Goal: Task Accomplishment & Management: Manage account settings

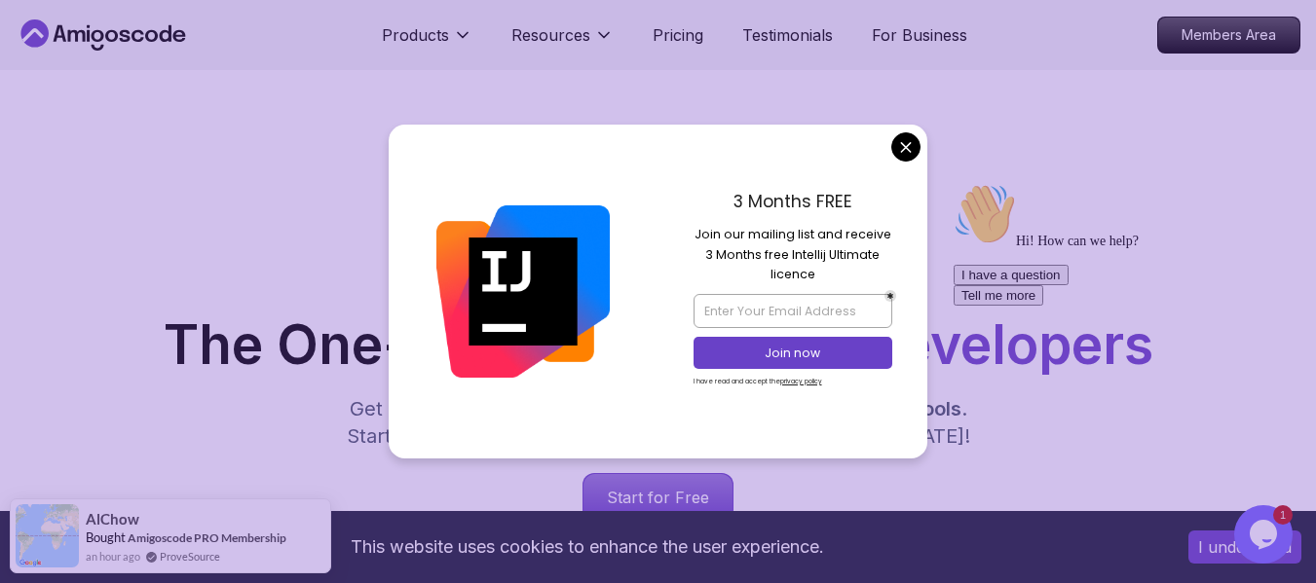
scroll to position [195, 0]
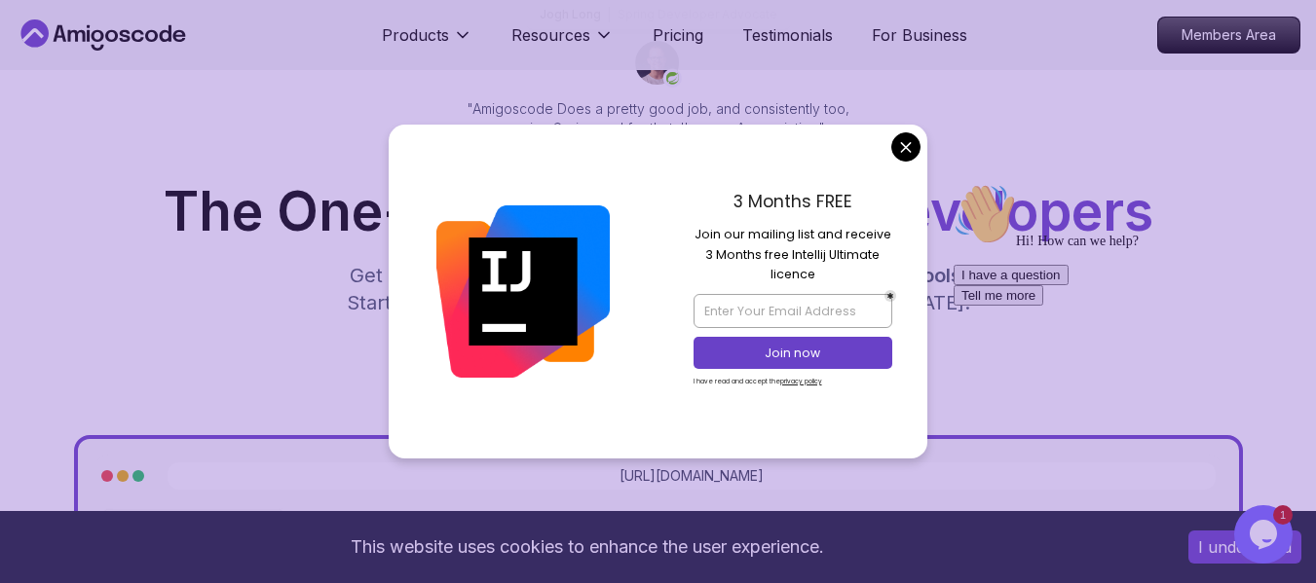
drag, startPoint x: 698, startPoint y: 237, endPoint x: 874, endPoint y: 277, distance: 179.8
click at [874, 277] on p "Join our mailing list and receive 3 Months free Intellij Ultimate licence" at bounding box center [793, 254] width 199 height 59
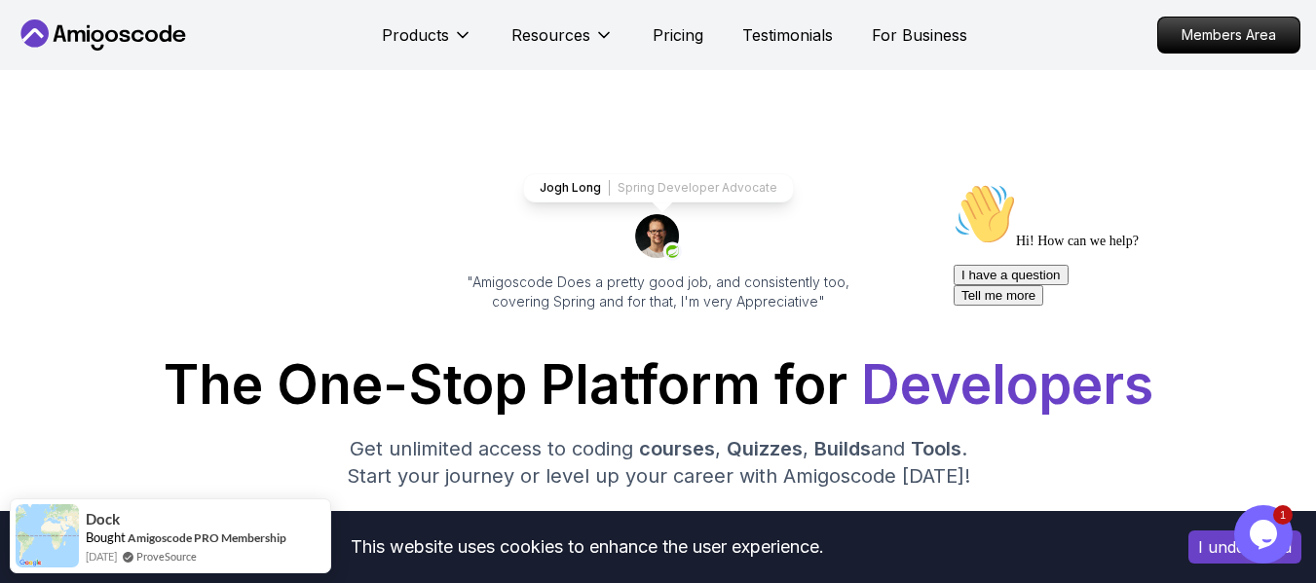
scroll to position [0, 0]
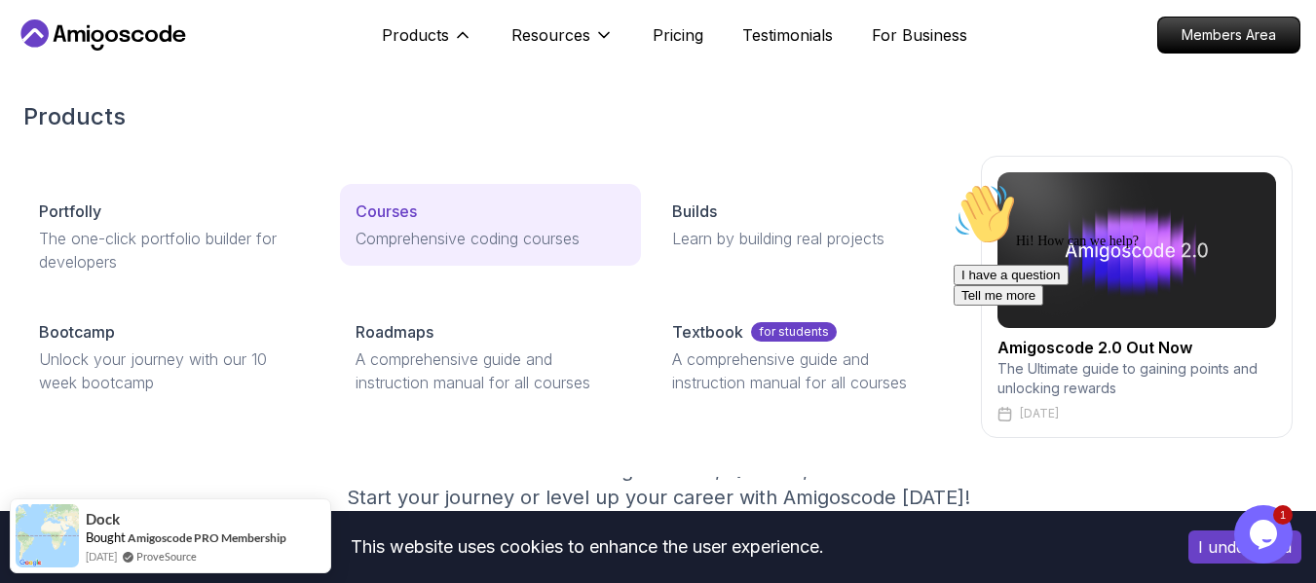
click at [400, 217] on p "Courses" at bounding box center [386, 211] width 61 height 23
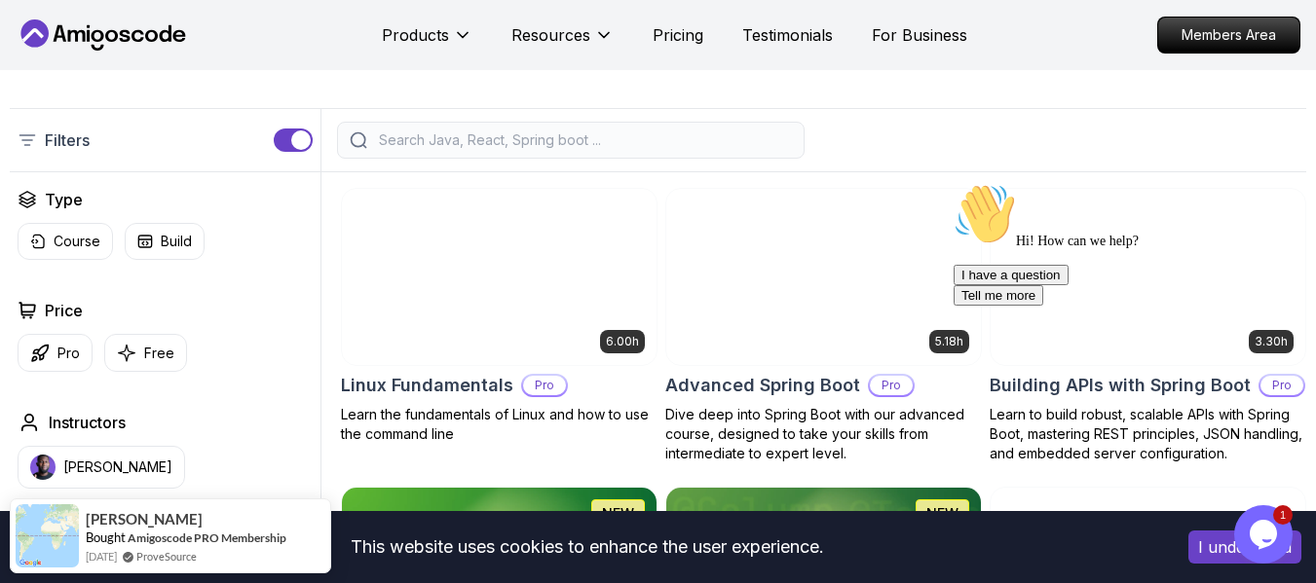
scroll to position [390, 0]
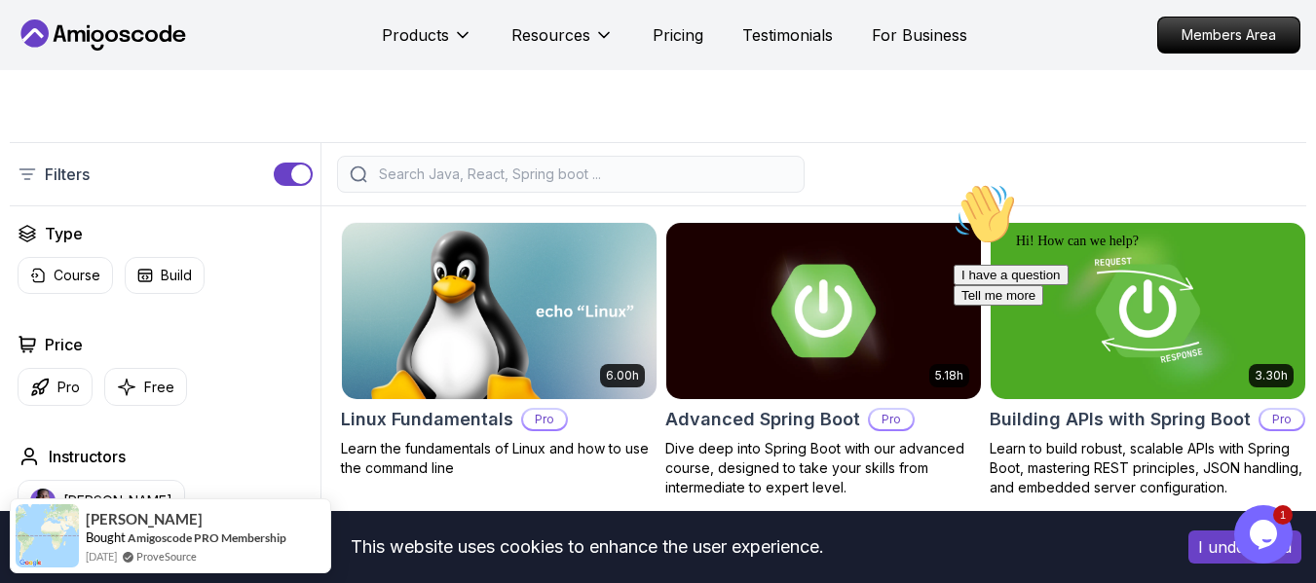
click at [609, 184] on input "search" at bounding box center [583, 174] width 417 height 19
type input "ح"
click at [943, 369] on img at bounding box center [823, 311] width 315 height 176
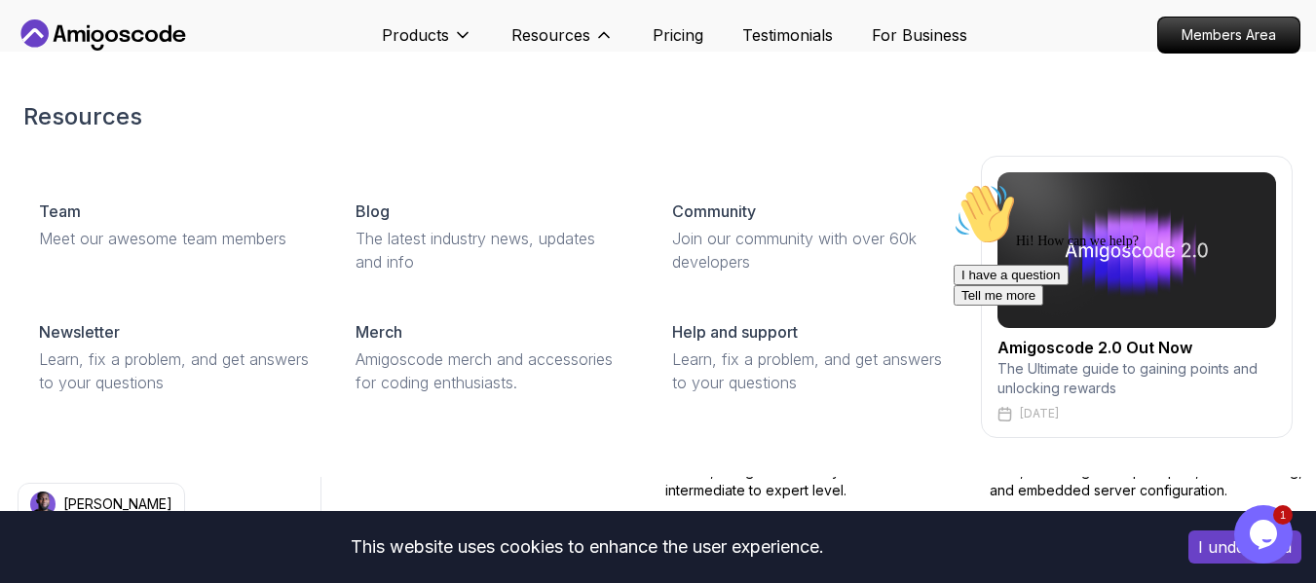
scroll to position [390, 0]
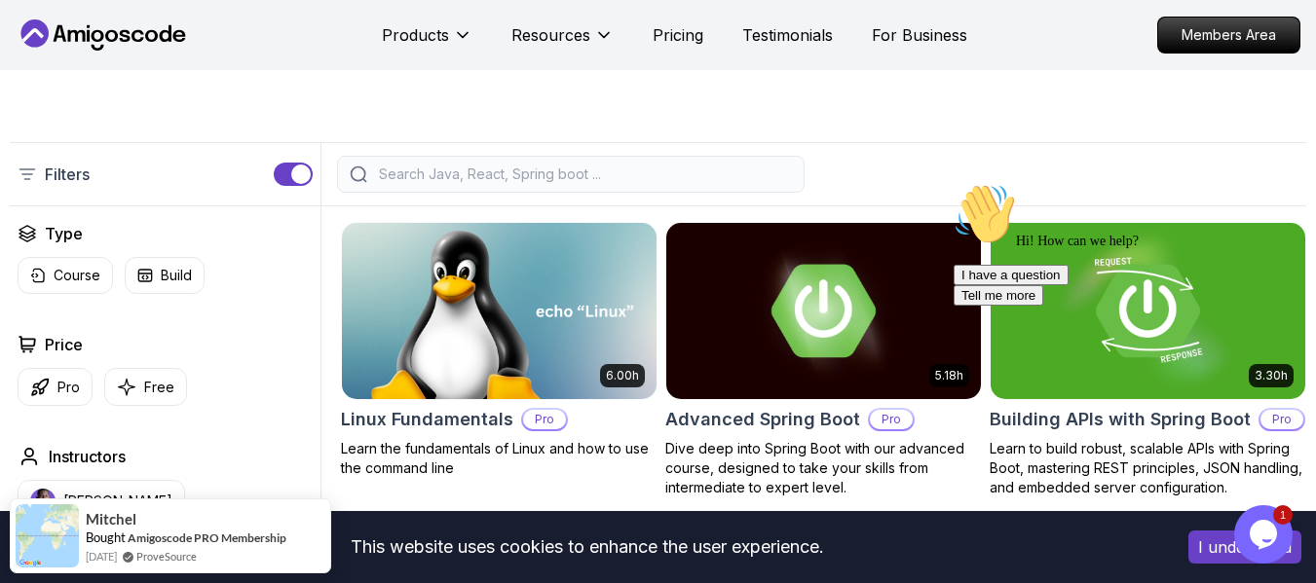
click at [407, 193] on div at bounding box center [571, 174] width 468 height 37
click at [407, 184] on input "search" at bounding box center [583, 174] width 417 height 19
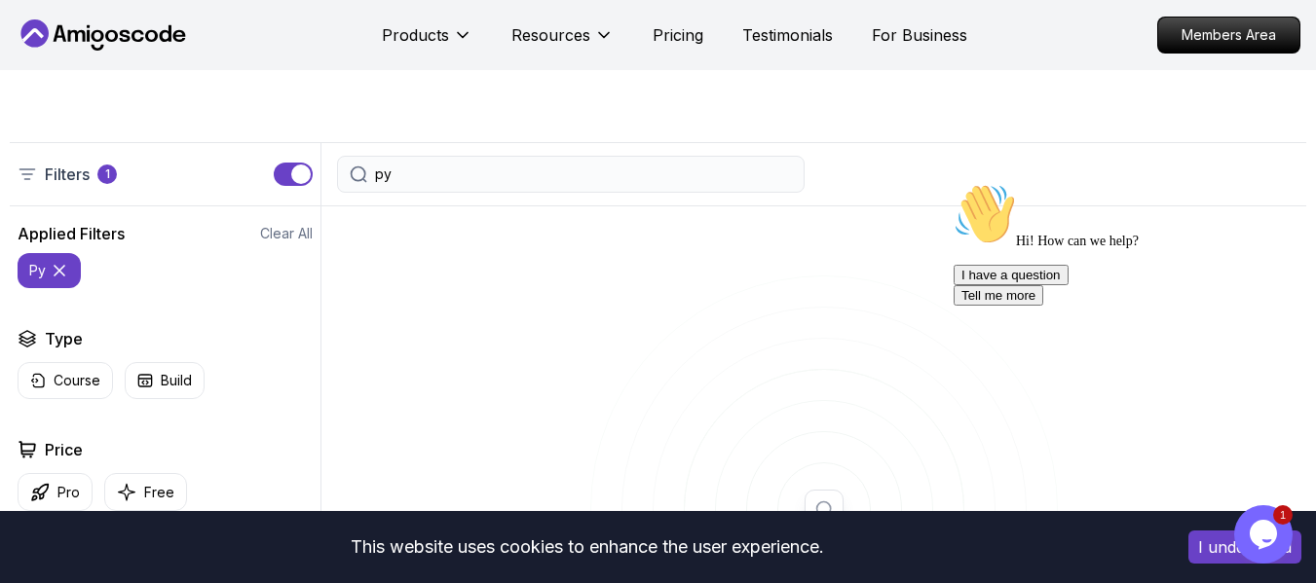
type input "p"
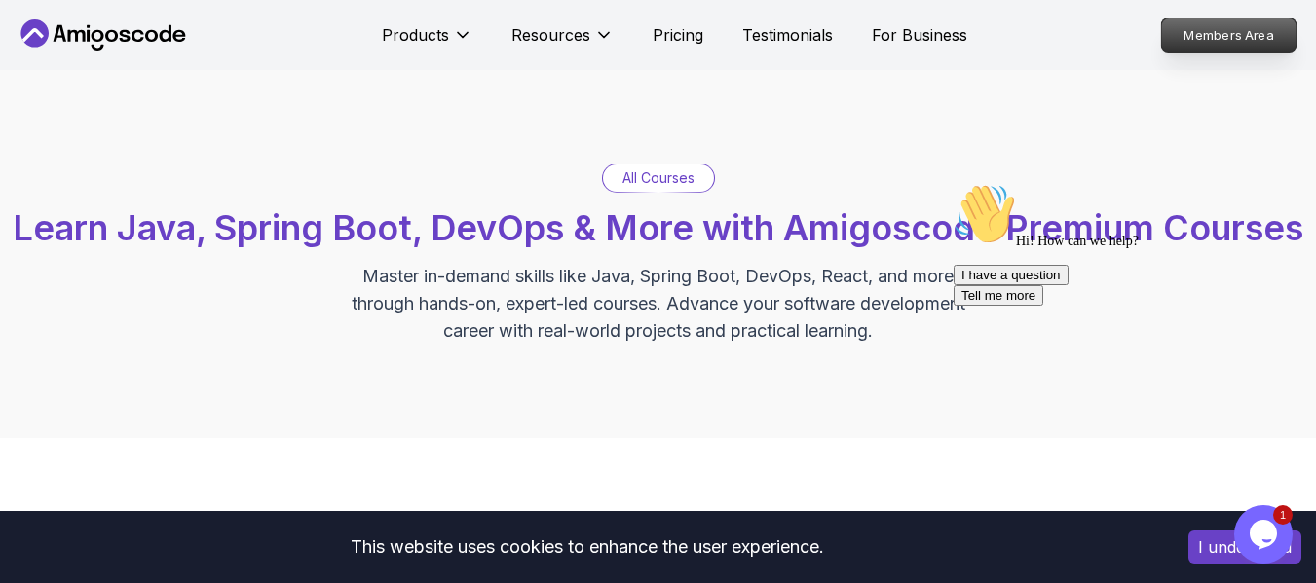
click at [1233, 35] on p "Members Area" at bounding box center [1229, 35] width 134 height 33
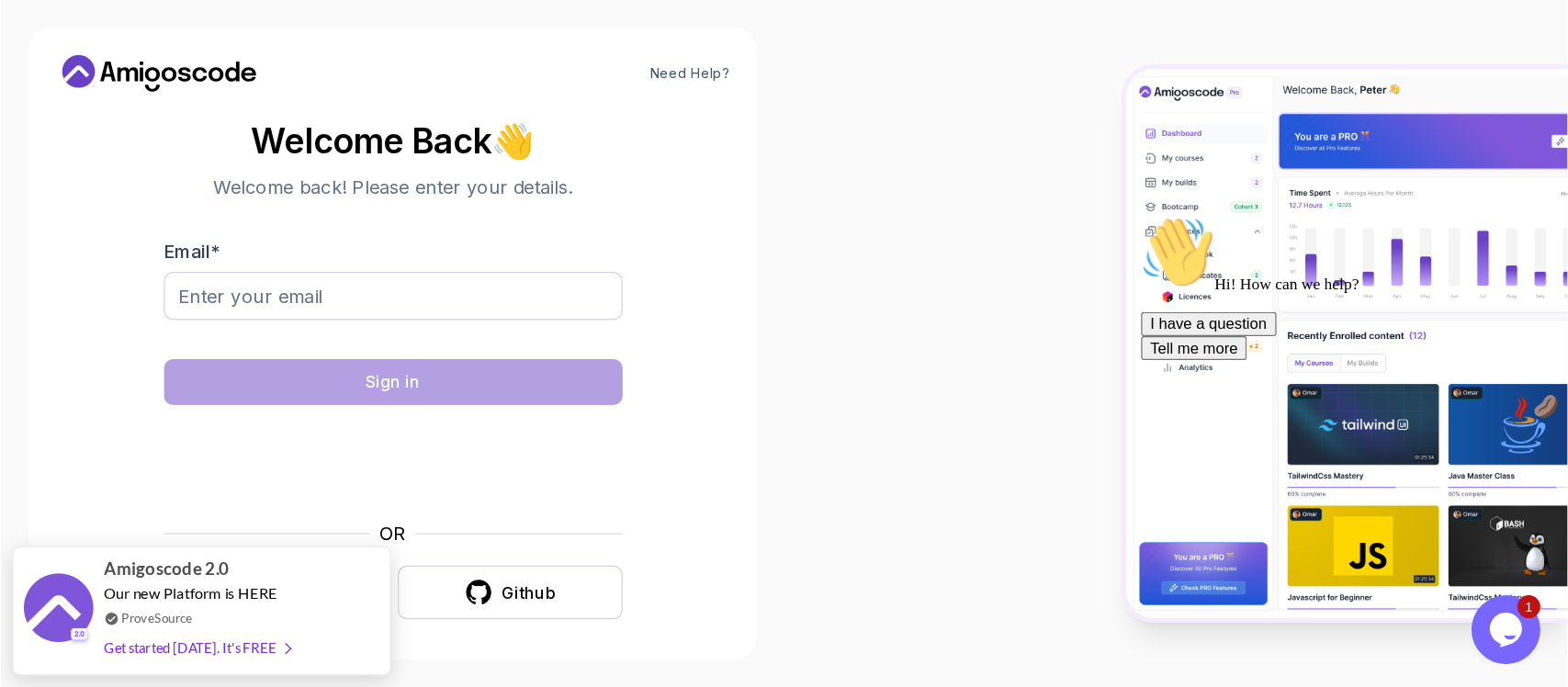
scroll to position [8, 0]
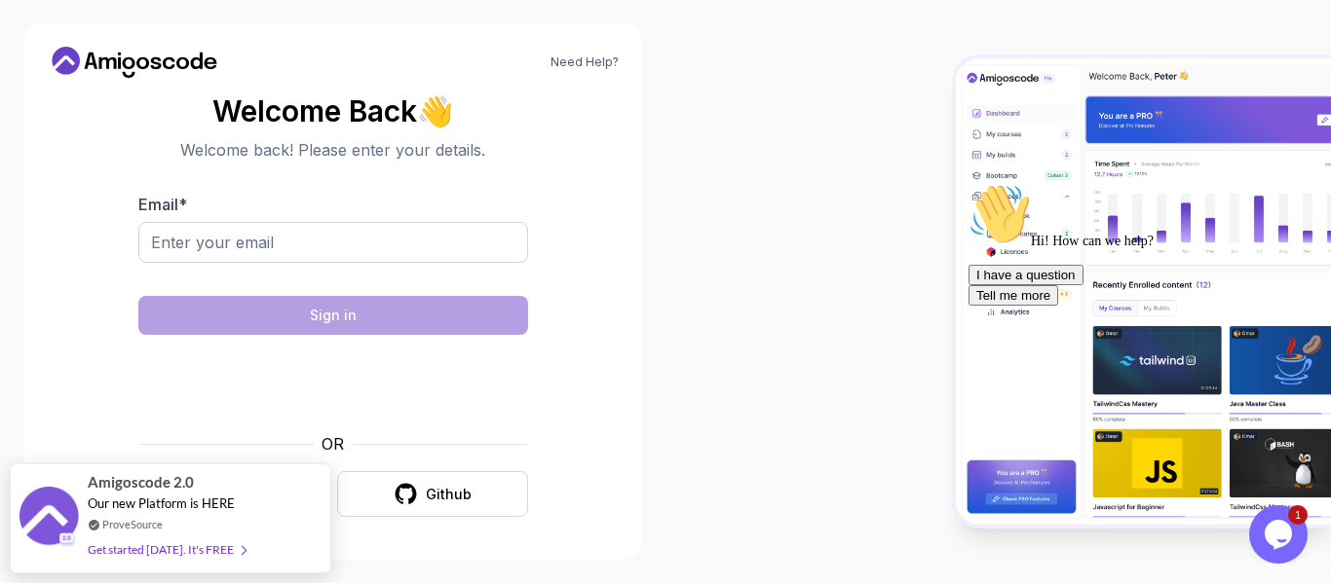
click at [110, 403] on section "Welcome Back 👋 Welcome back! Please enter your details. Email * Sign in OR Goog…" at bounding box center [333, 306] width 572 height 461
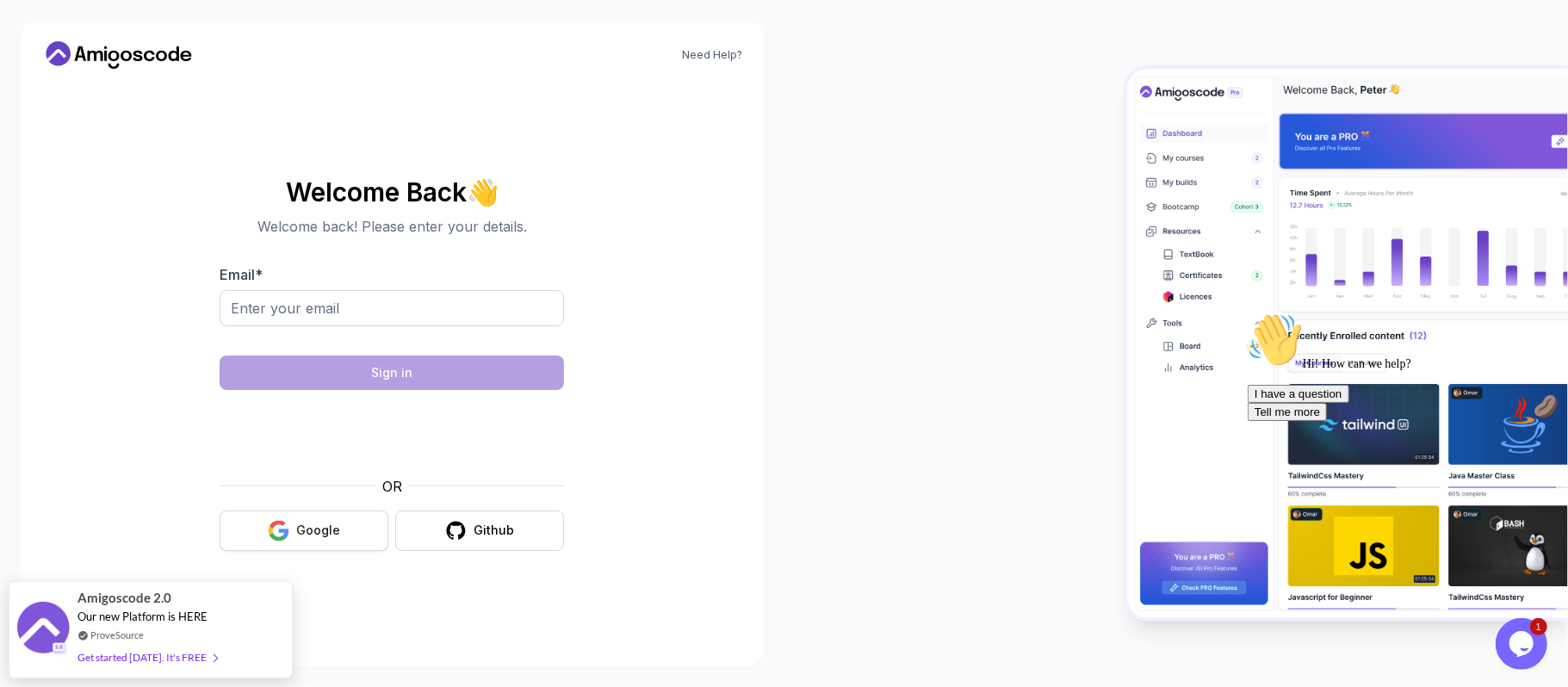
click at [247, 515] on button "Google" at bounding box center [303, 531] width 169 height 41
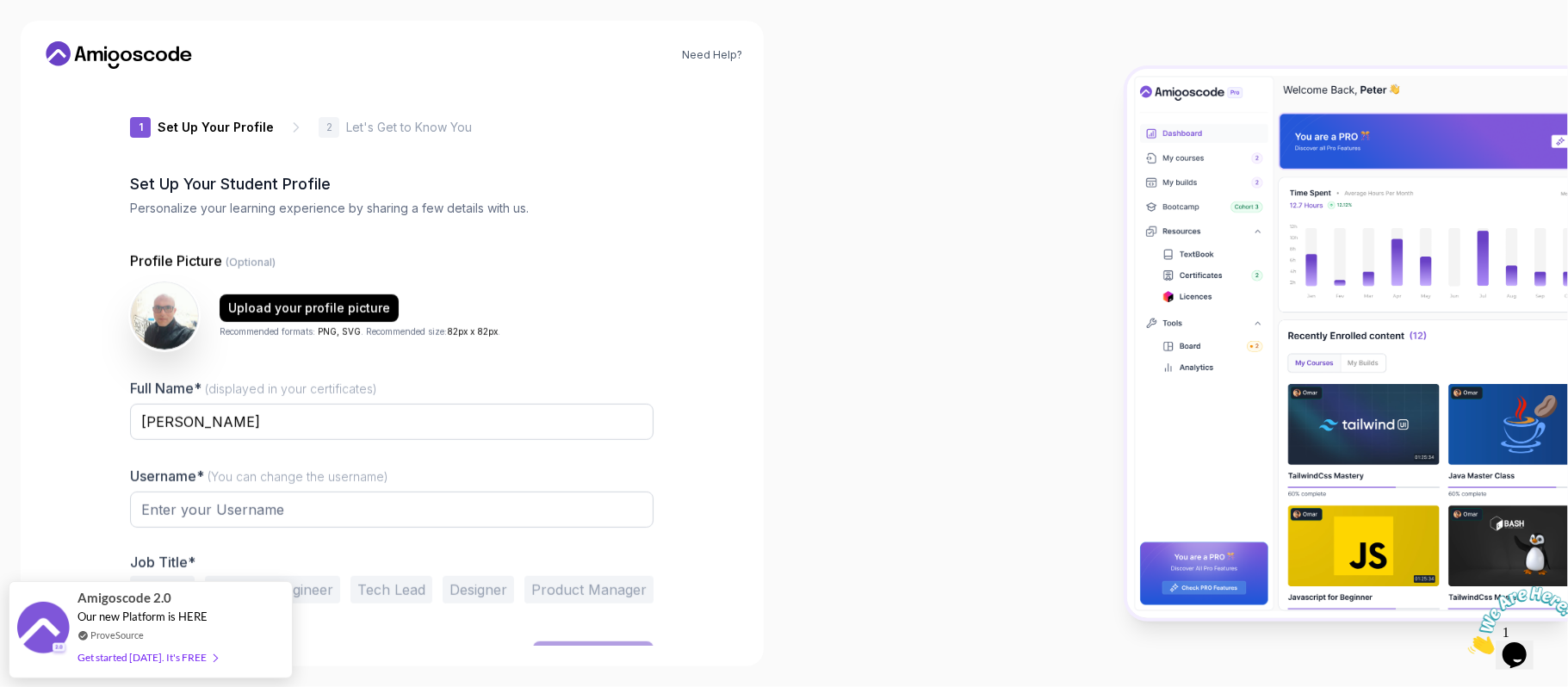
type input "mightycobra3cc4f"
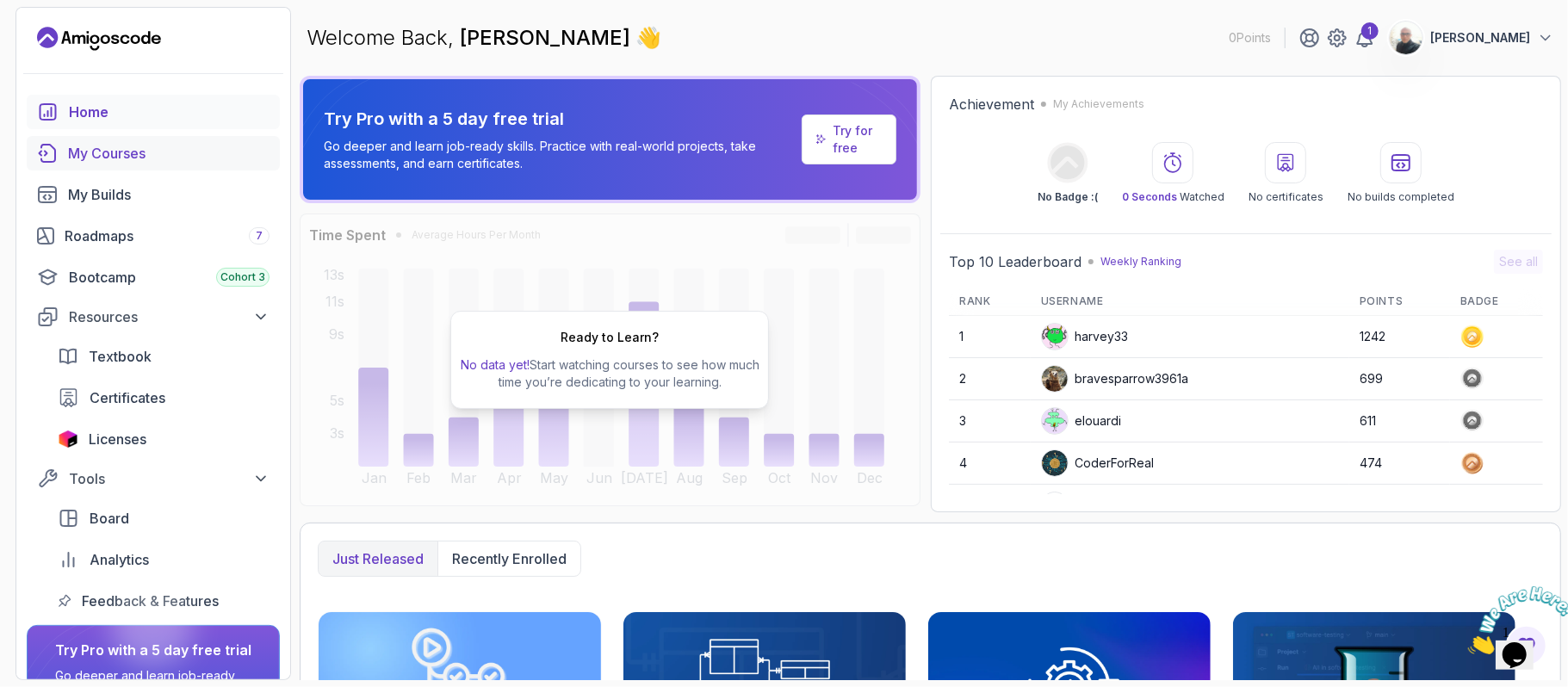
click at [133, 147] on div "My Courses" at bounding box center [169, 153] width 202 height 20
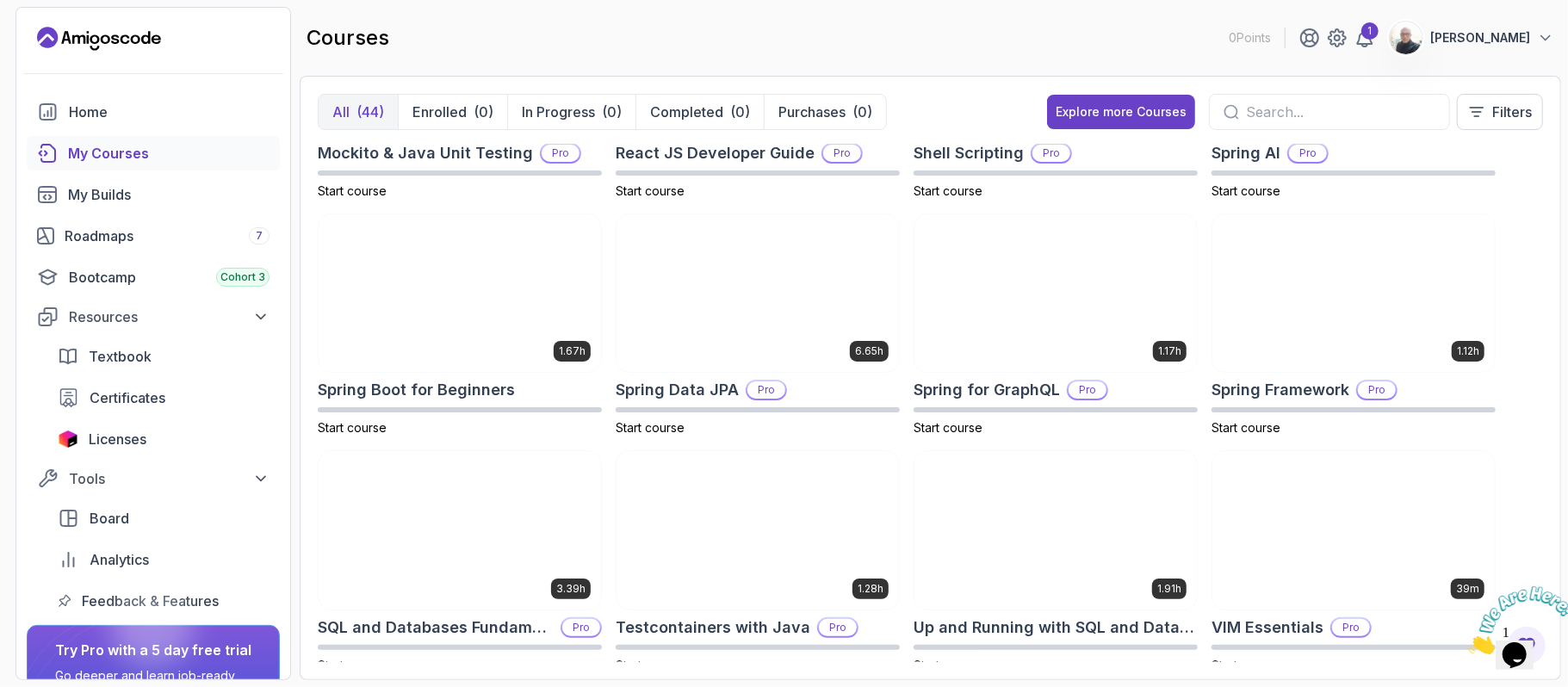
scroll to position [2100, 0]
